Goal: Transaction & Acquisition: Purchase product/service

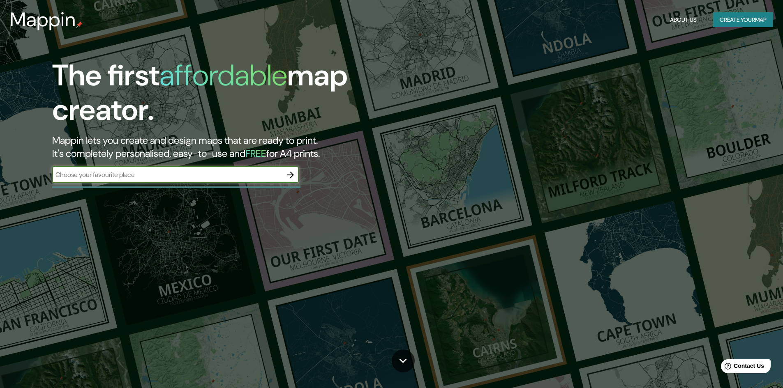
click at [125, 168] on div "​" at bounding box center [175, 175] width 247 height 16
click at [164, 172] on input "Puerto" at bounding box center [167, 174] width 230 height 9
type input "Puerto"
click at [296, 176] on button "button" at bounding box center [290, 175] width 16 height 16
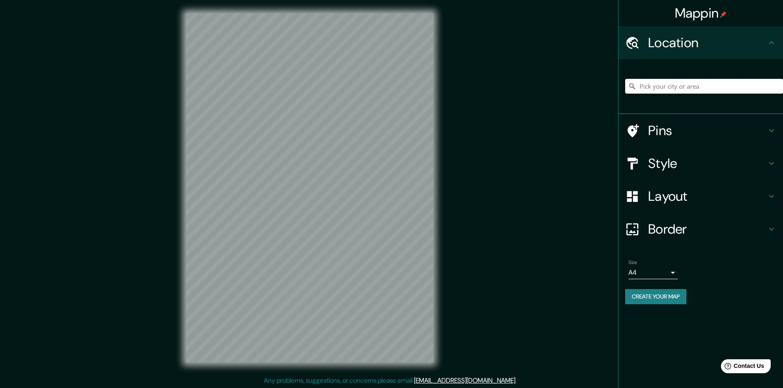
click at [646, 84] on input "Pick your city or area" at bounding box center [704, 86] width 158 height 15
type input "M"
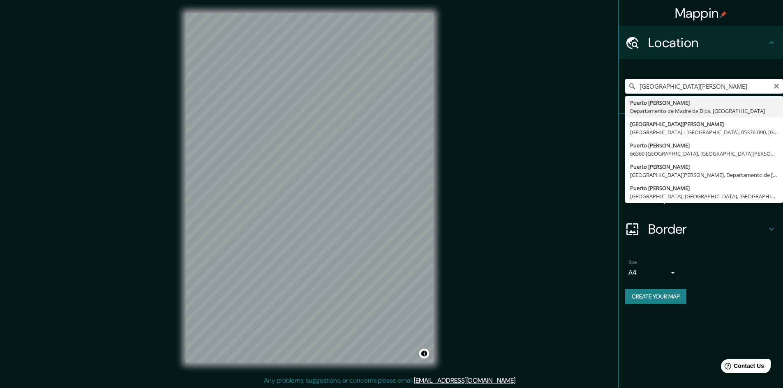
type input "[GEOGRAPHIC_DATA][PERSON_NAME], Departamento de [GEOGRAPHIC_DATA], [GEOGRAPHIC_…"
